Goal: Unclear: Browse casually

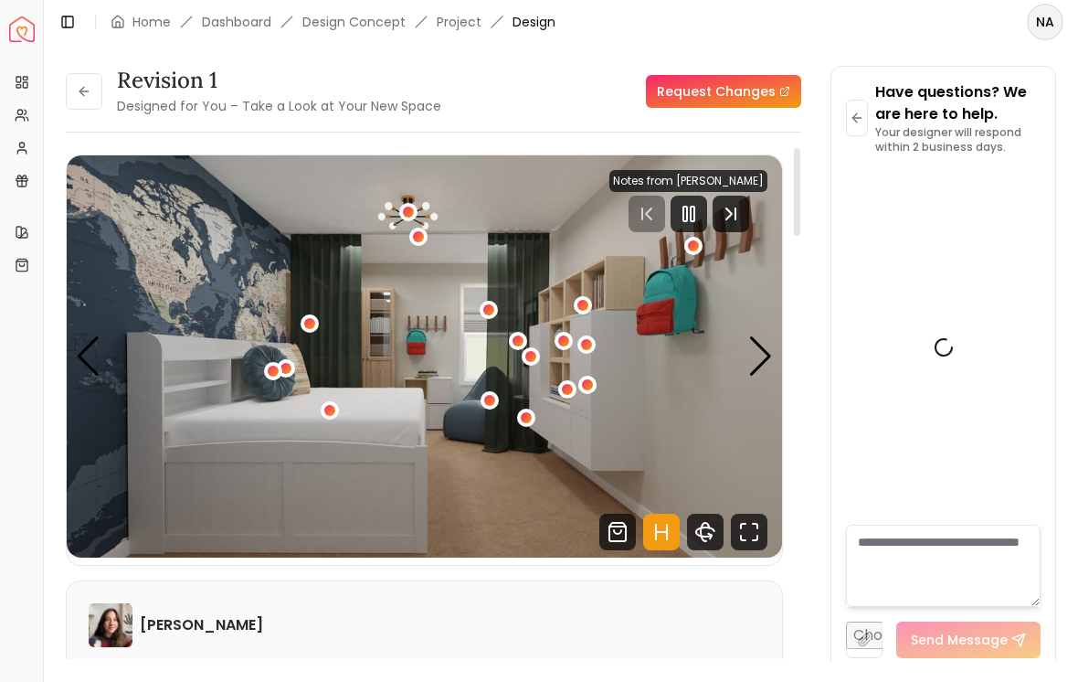
scroll to position [9666, 0]
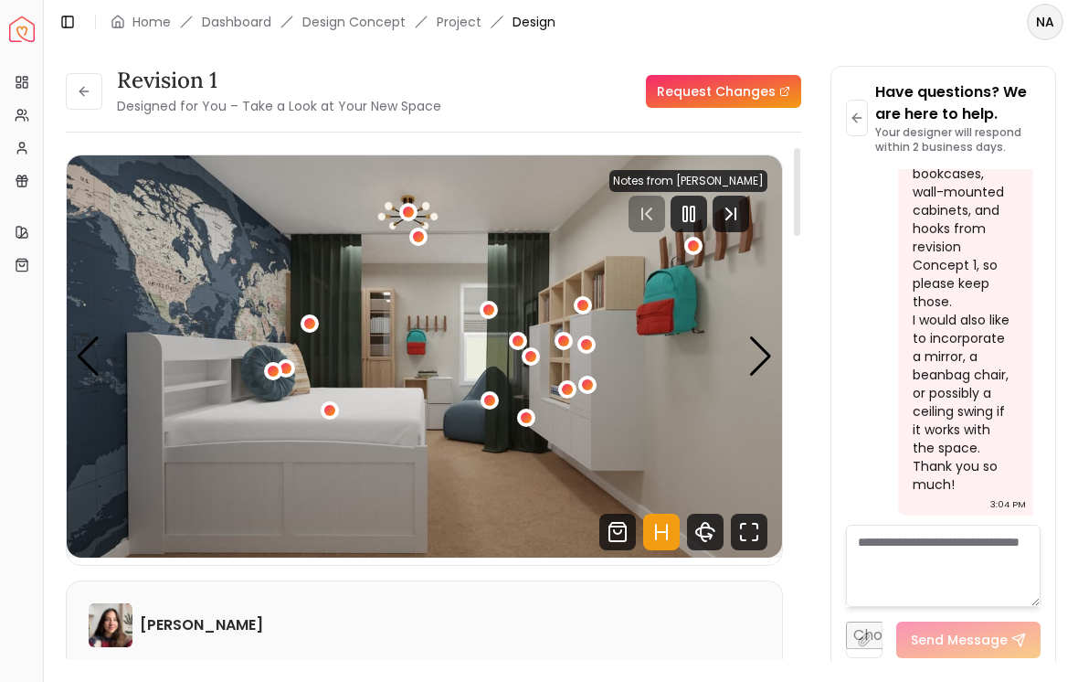
click at [703, 214] on div at bounding box center [689, 214] width 37 height 37
click at [758, 348] on div "Next slide" at bounding box center [761, 356] width 25 height 40
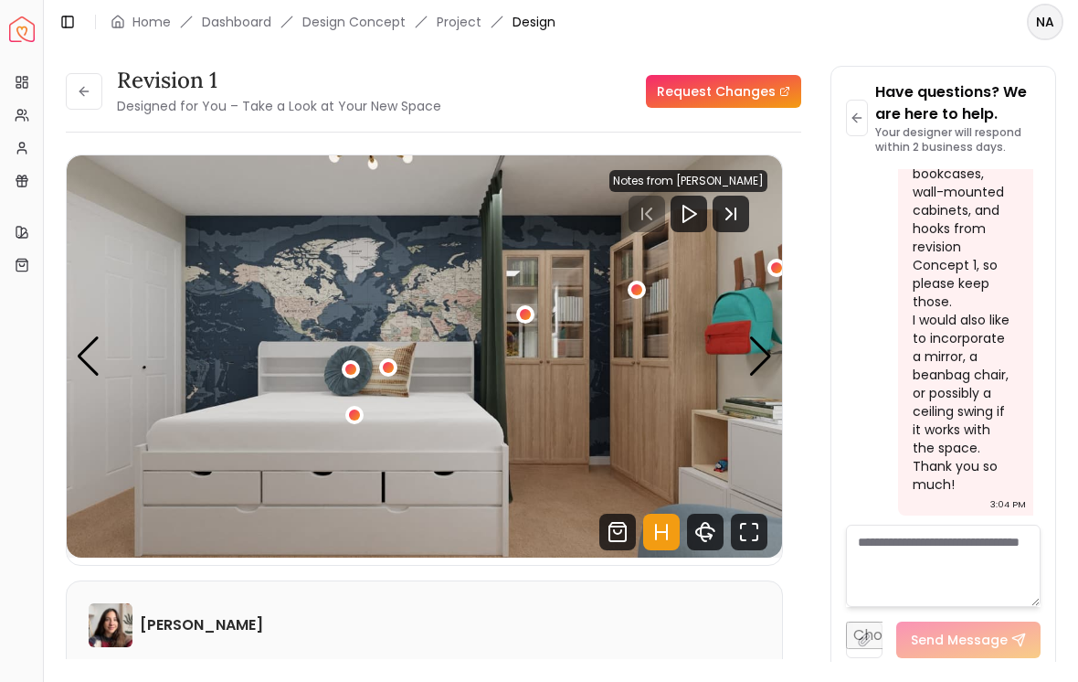
click at [760, 351] on div "Next slide" at bounding box center [761, 356] width 25 height 40
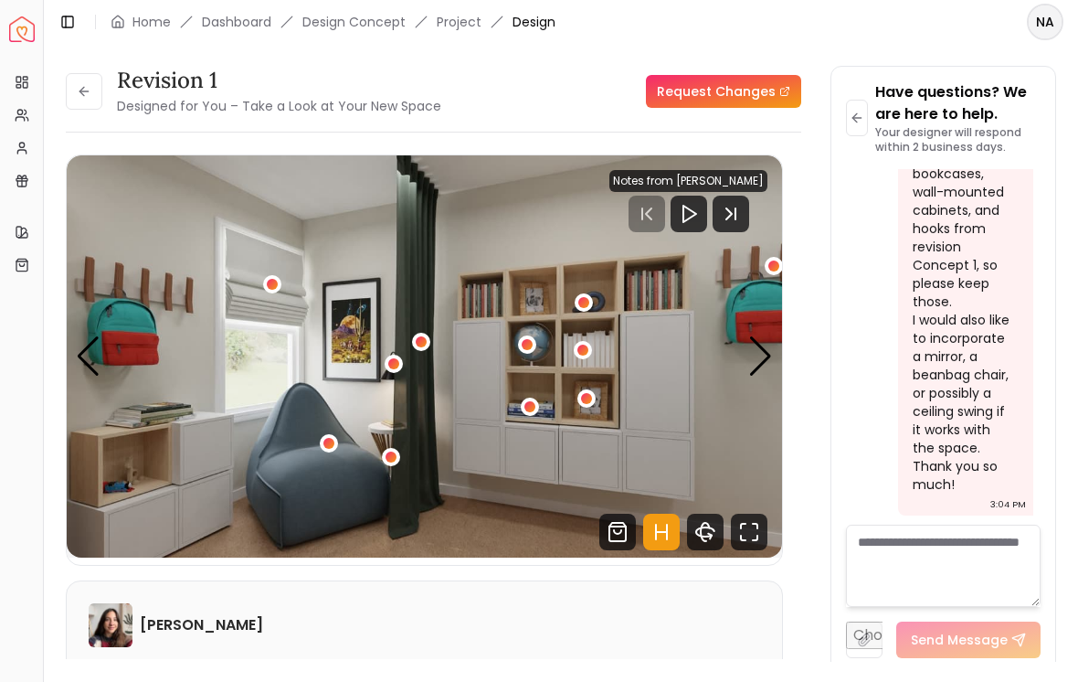
click at [764, 352] on div "Next slide" at bounding box center [761, 356] width 25 height 40
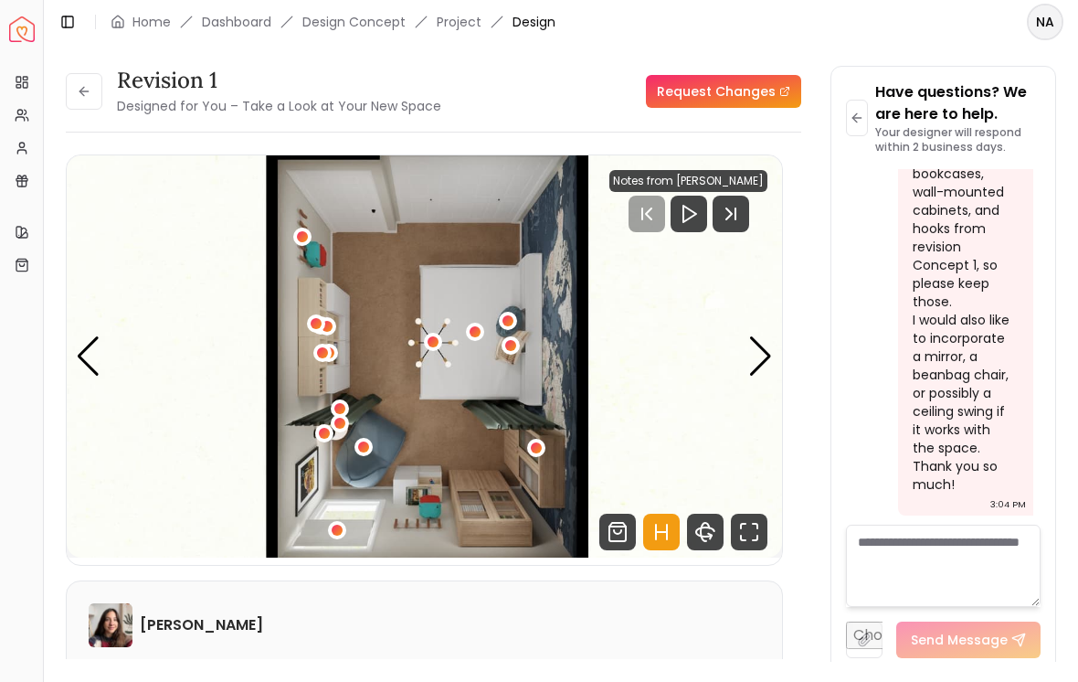
click at [755, 345] on div "Next slide" at bounding box center [761, 356] width 25 height 40
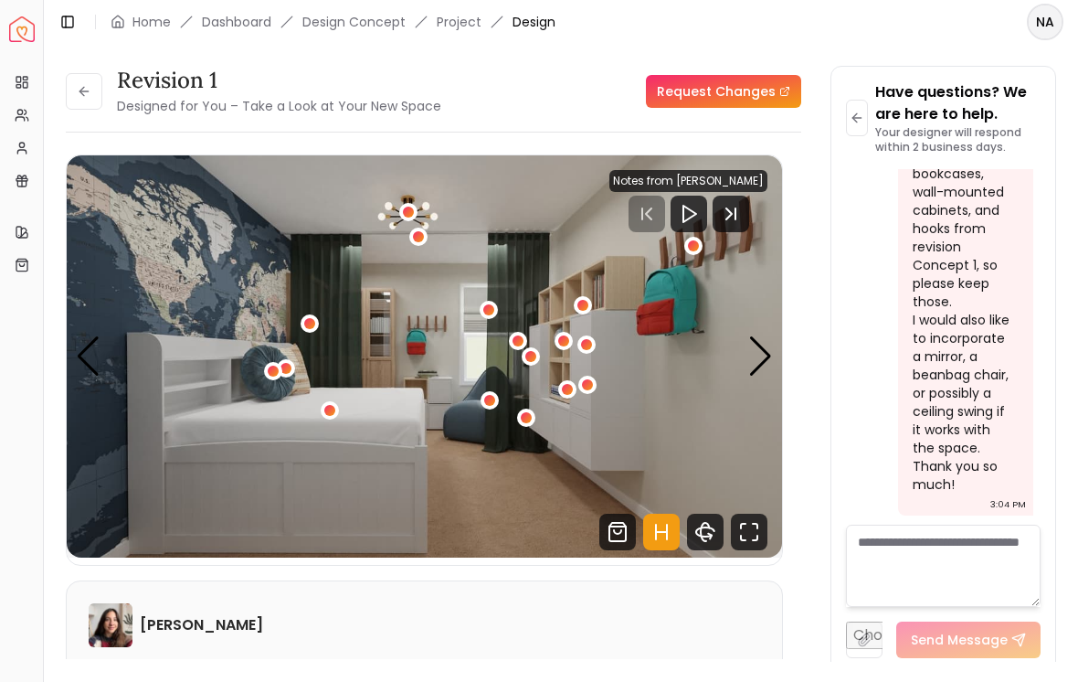
click at [768, 351] on div "Next slide" at bounding box center [761, 356] width 25 height 40
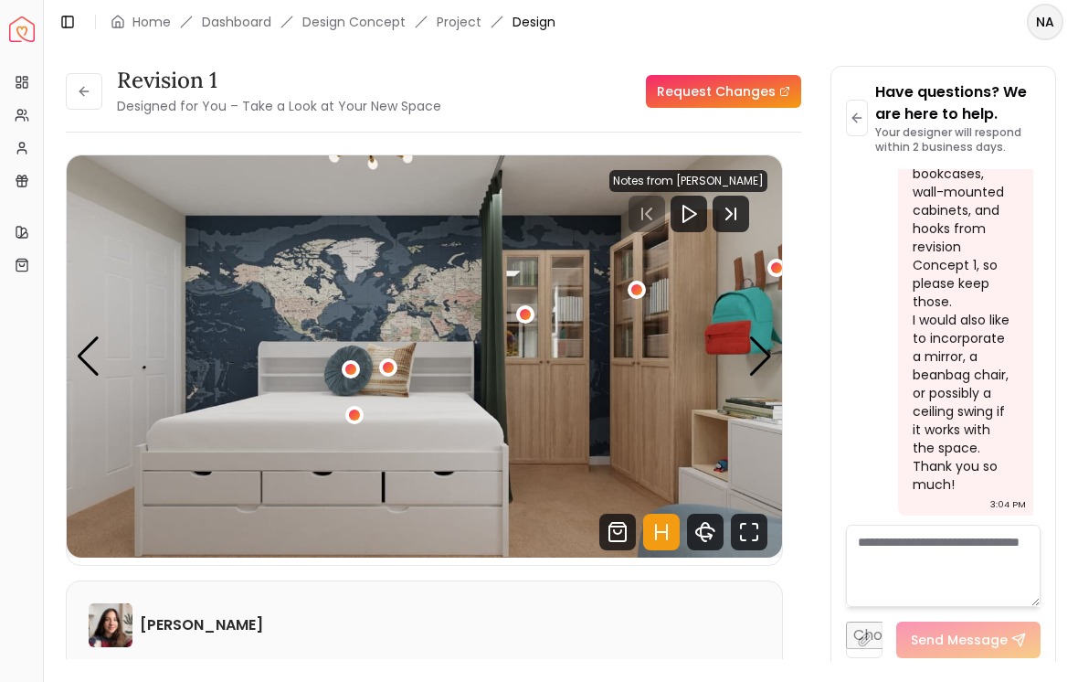
click at [762, 352] on div "Next slide" at bounding box center [761, 356] width 25 height 40
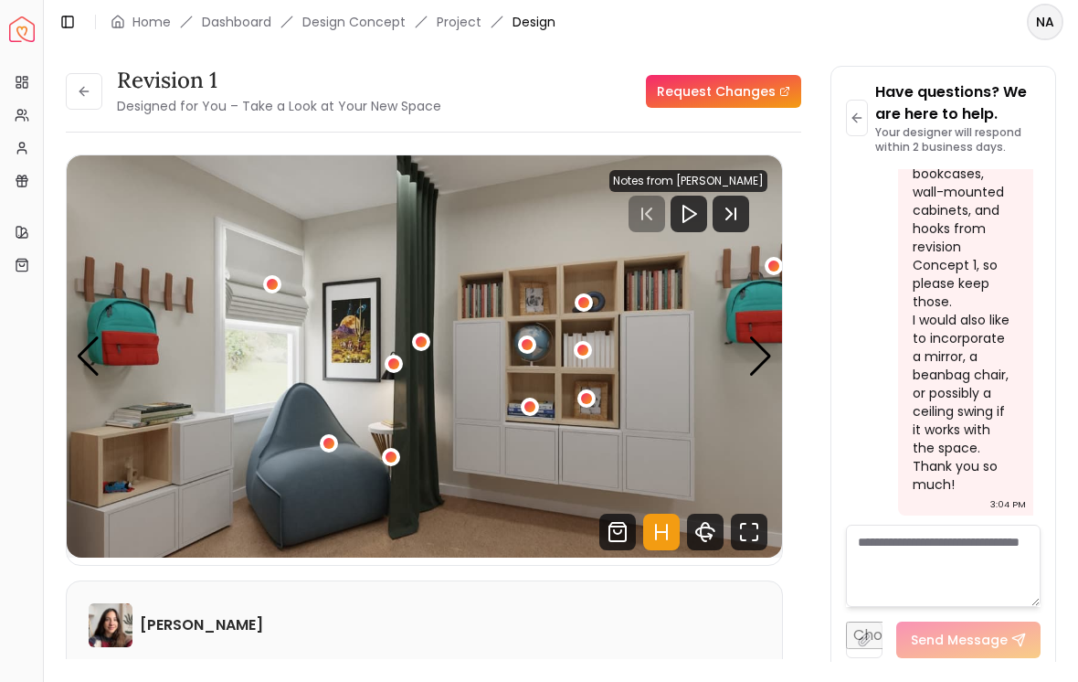
click at [748, 348] on img "3 / 4" at bounding box center [425, 356] width 716 height 402
click at [751, 352] on div "Next slide" at bounding box center [761, 356] width 25 height 40
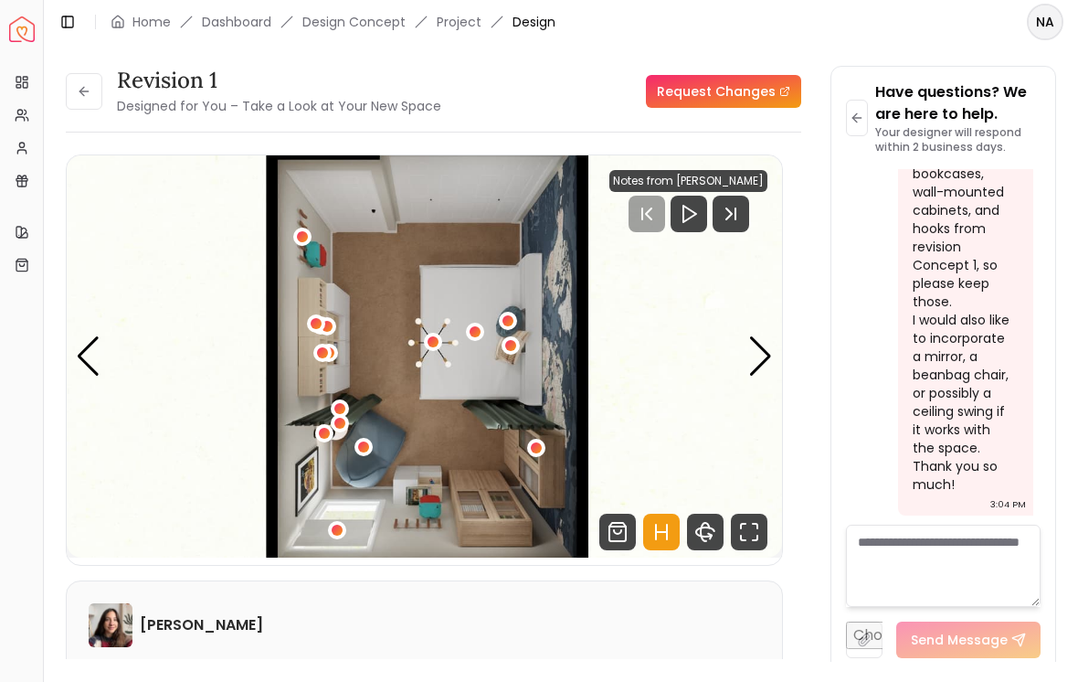
click at [752, 347] on div "Next slide" at bounding box center [761, 356] width 25 height 40
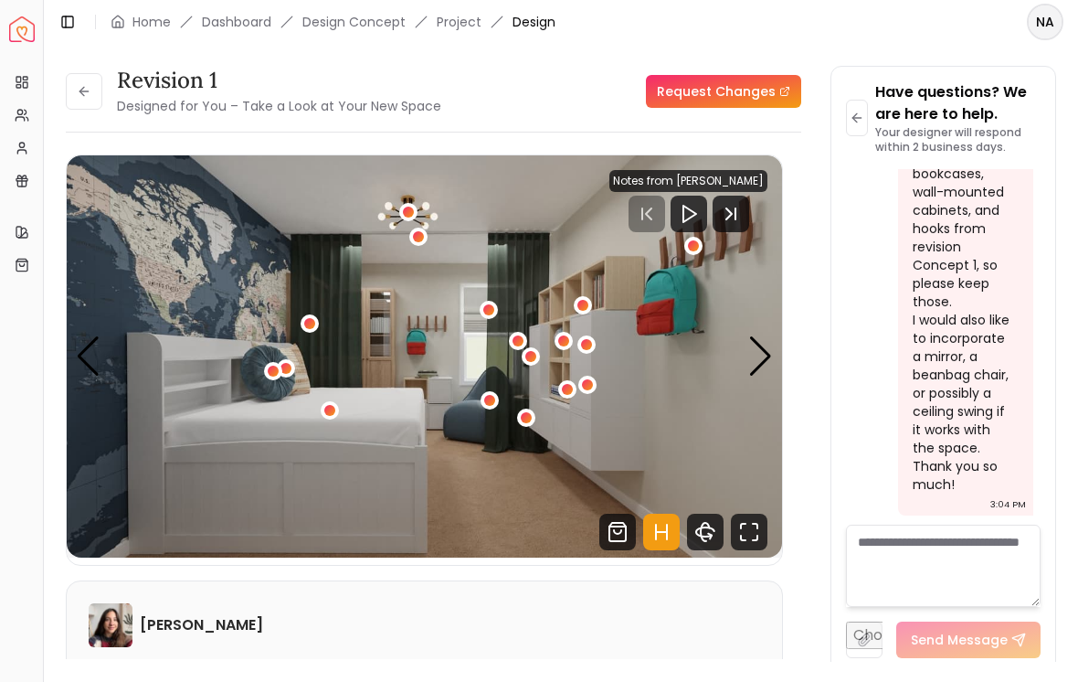
click at [747, 348] on img "1 / 4" at bounding box center [425, 356] width 716 height 402
click at [749, 352] on div "Next slide" at bounding box center [761, 356] width 25 height 40
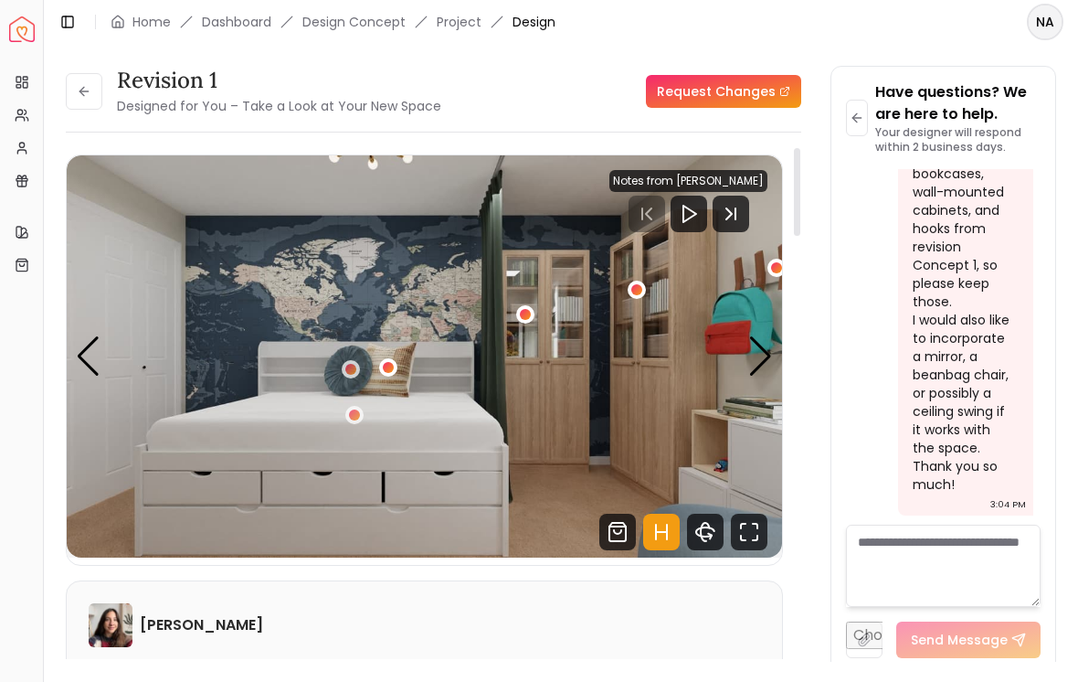
scroll to position [8807, 0]
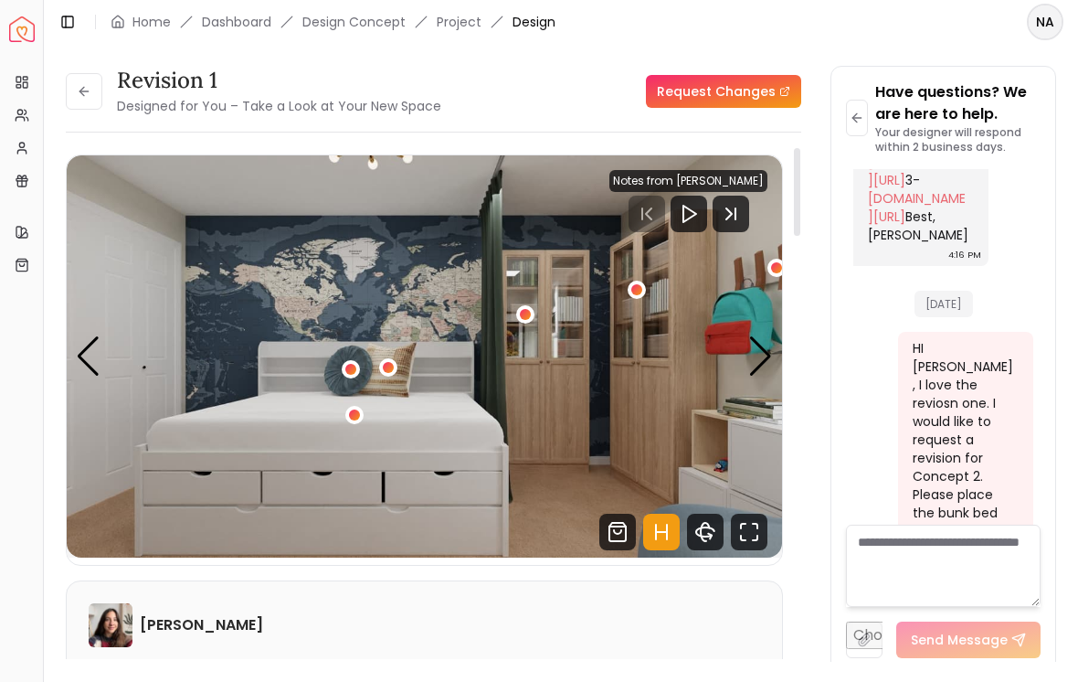
click at [770, 346] on div "Next slide" at bounding box center [761, 356] width 25 height 40
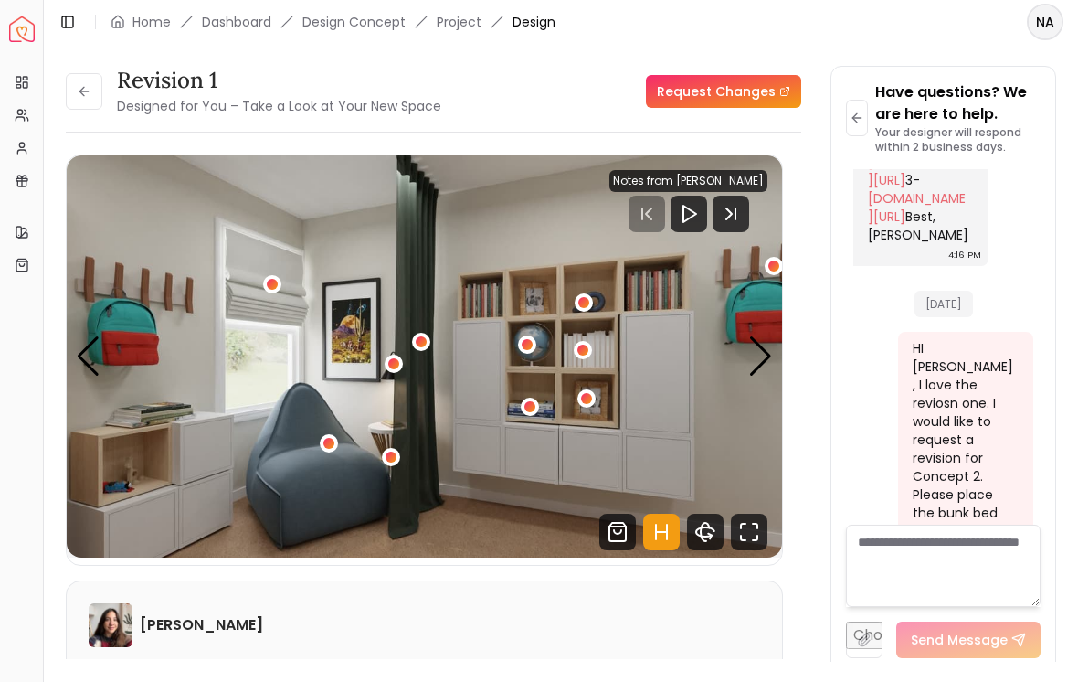
click at [760, 358] on div "Next slide" at bounding box center [761, 356] width 25 height 40
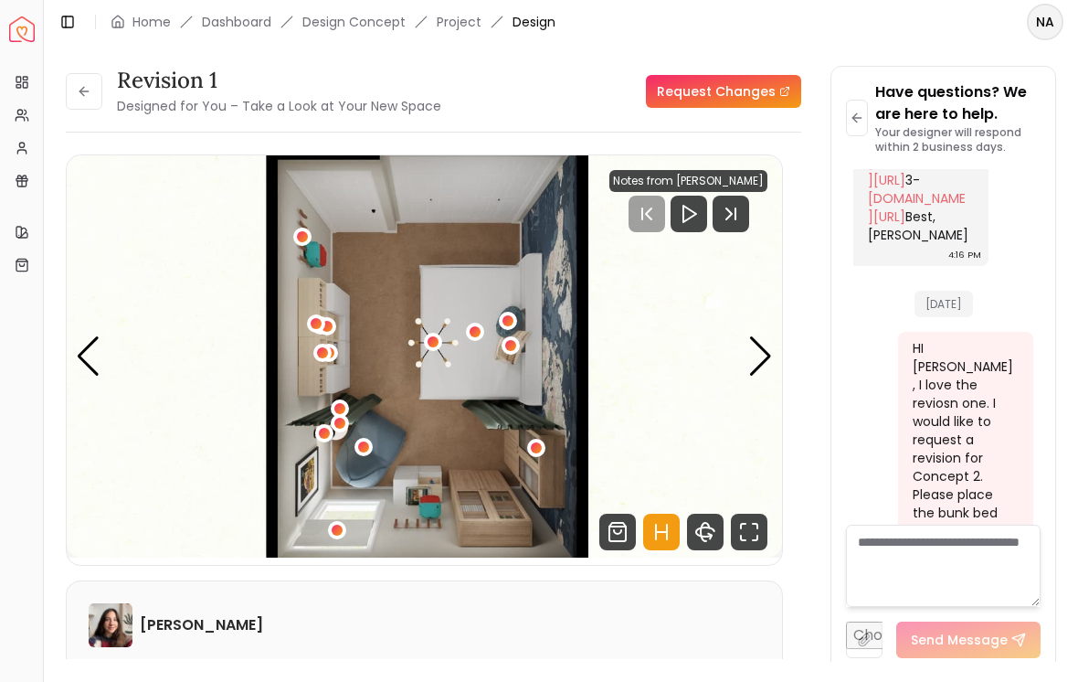
click at [760, 363] on div "Next slide" at bounding box center [761, 356] width 25 height 40
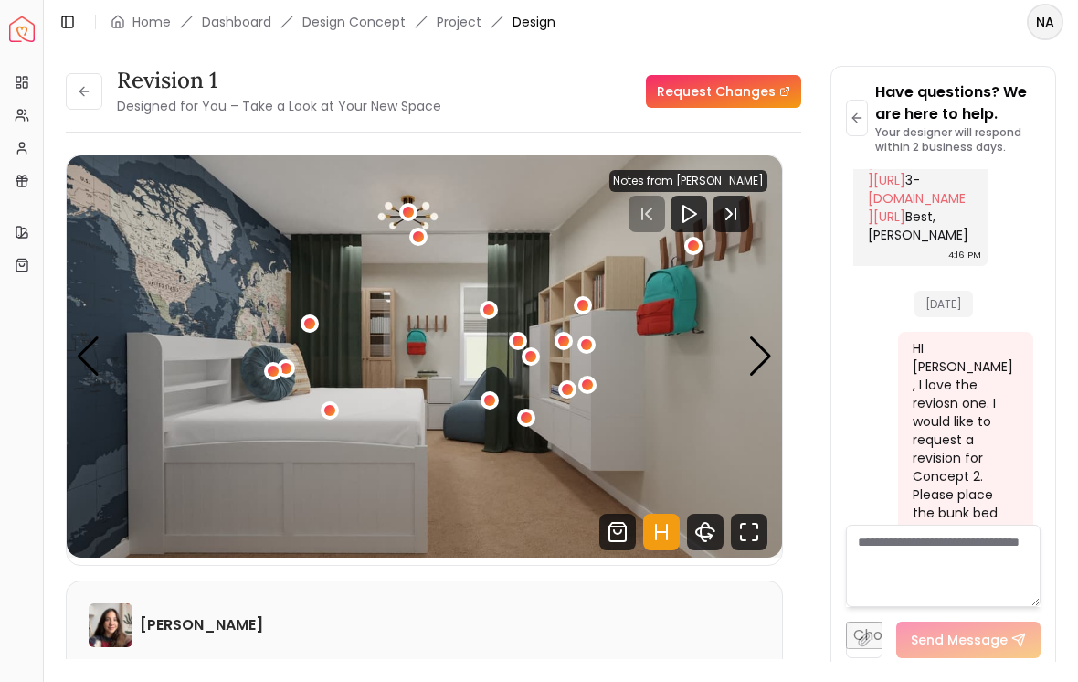
click at [755, 356] on div "Next slide" at bounding box center [761, 356] width 25 height 40
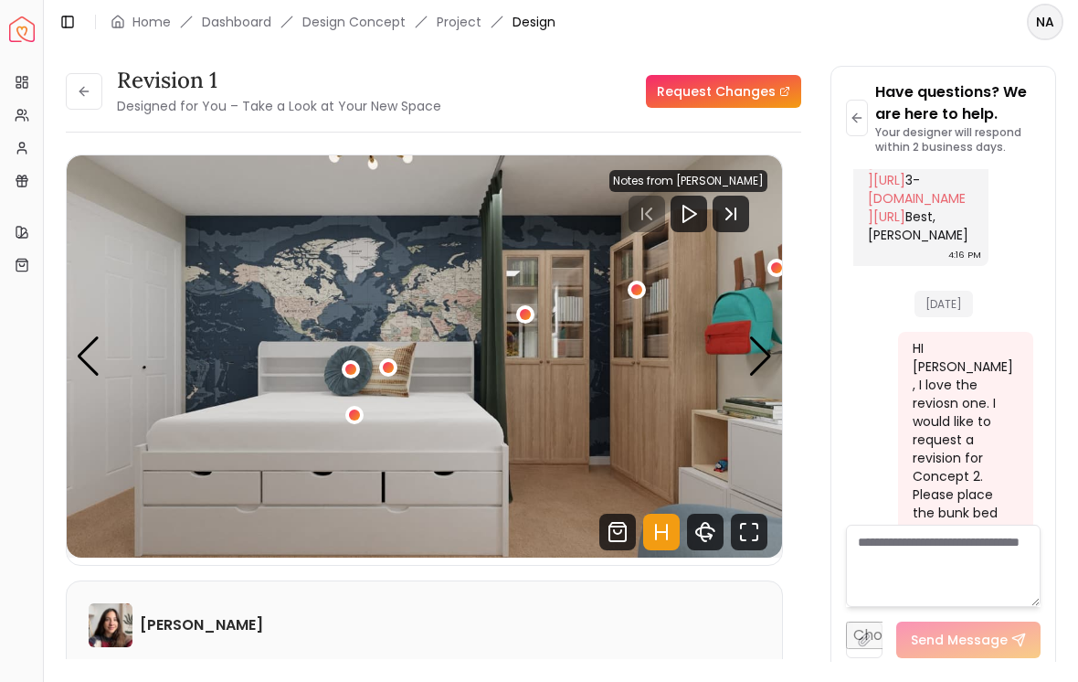
click at [763, 352] on div "Next slide" at bounding box center [761, 356] width 25 height 40
